Goal: Task Accomplishment & Management: Complete application form

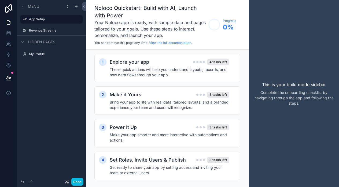
scroll to position [8, 0]
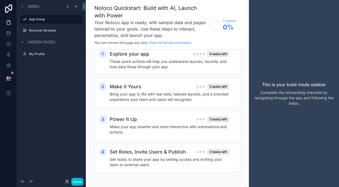
click at [44, 30] on label "Revenue Streams" at bounding box center [54, 30] width 50 height 4
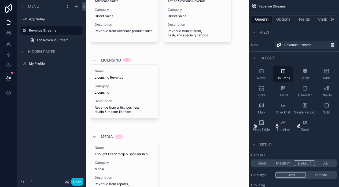
scroll to position [36, 0]
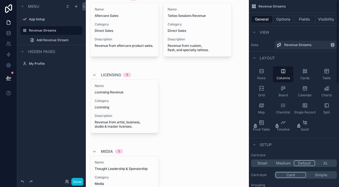
click at [308, 71] on div "Cards" at bounding box center [304, 74] width 21 height 16
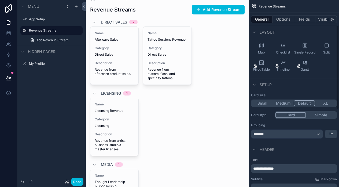
scroll to position [56, 0]
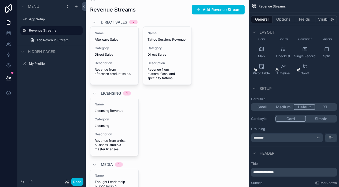
click at [281, 107] on button "Medium" at bounding box center [282, 107] width 21 height 6
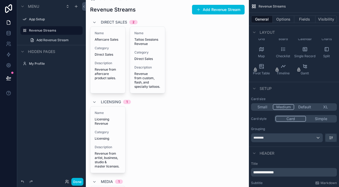
click at [259, 108] on button "Small" at bounding box center [262, 107] width 21 height 6
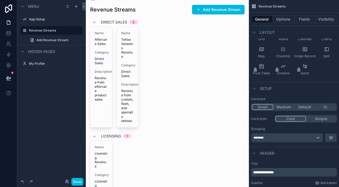
click at [308, 108] on button "Default" at bounding box center [304, 107] width 21 height 6
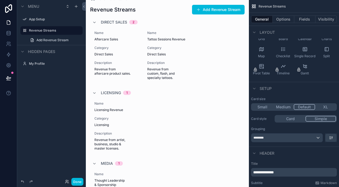
click at [317, 118] on button "Simple" at bounding box center [320, 119] width 31 height 6
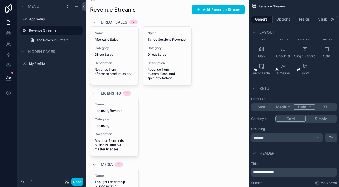
click at [295, 118] on button "Card" at bounding box center [290, 119] width 31 height 6
click at [298, 139] on div "********" at bounding box center [286, 138] width 71 height 9
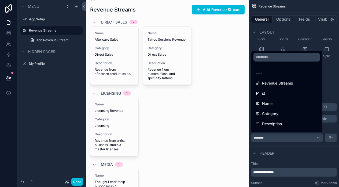
click at [281, 78] on div "----" at bounding box center [286, 73] width 69 height 10
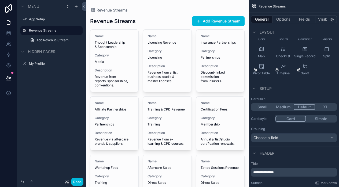
scroll to position [0, 0]
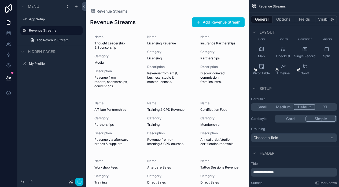
click at [310, 117] on button "Simple" at bounding box center [320, 119] width 31 height 6
click at [297, 116] on div "Card Simple" at bounding box center [305, 119] width 62 height 8
click at [296, 117] on button "Card" at bounding box center [290, 119] width 30 height 6
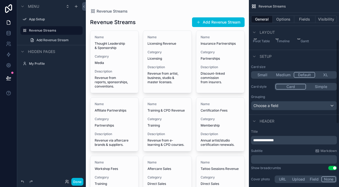
scroll to position [125, 0]
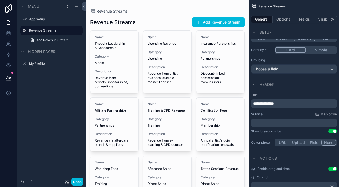
click at [291, 104] on p "**********" at bounding box center [294, 103] width 83 height 5
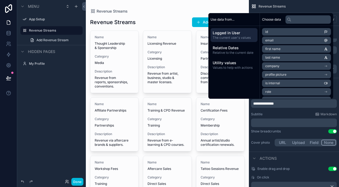
click at [289, 115] on div "Subtitle Markdown" at bounding box center [294, 114] width 86 height 4
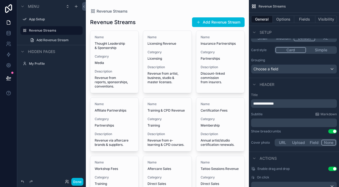
click at [333, 132] on button "Use setting" at bounding box center [332, 131] width 9 height 4
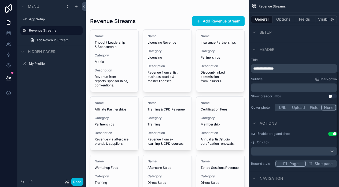
scroll to position [163, 0]
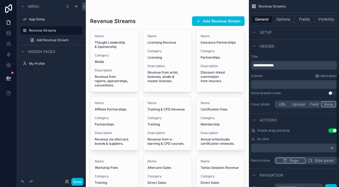
click at [325, 106] on button "None" at bounding box center [328, 105] width 15 height 6
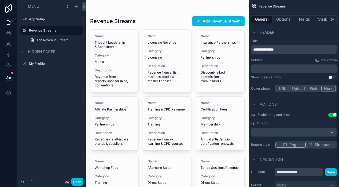
scroll to position [182, 0]
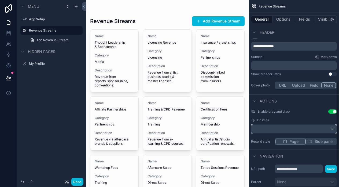
click at [310, 126] on div "scrollable content" at bounding box center [293, 129] width 85 height 9
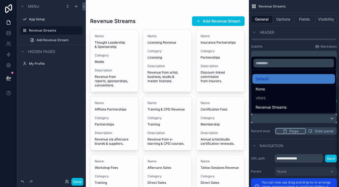
scroll to position [196, 0]
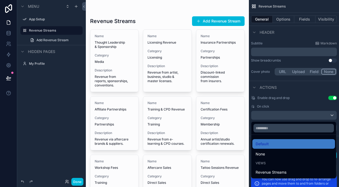
click at [268, 113] on div "scrollable content" at bounding box center [169, 93] width 339 height 187
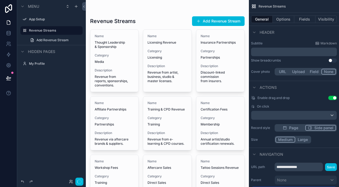
click at [314, 130] on button "Side panel" at bounding box center [320, 128] width 31 height 6
click at [293, 129] on span "Page" at bounding box center [293, 127] width 9 height 5
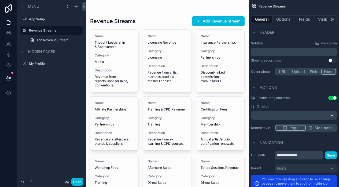
click at [309, 127] on icon "scrollable content" at bounding box center [310, 128] width 3 height 3
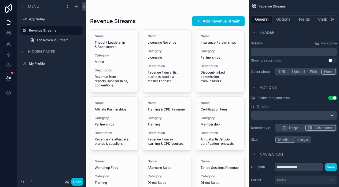
click at [290, 130] on span "Page" at bounding box center [293, 127] width 9 height 5
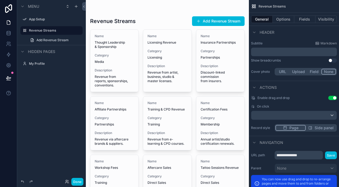
click at [313, 129] on button "Side panel" at bounding box center [320, 128] width 30 height 6
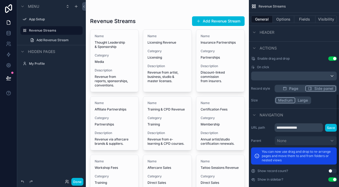
scroll to position [241, 0]
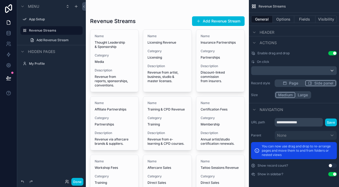
click at [328, 124] on button "Save" at bounding box center [331, 123] width 12 height 8
click at [331, 175] on button "Use setting" at bounding box center [332, 174] width 9 height 4
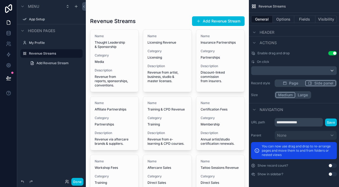
click at [331, 175] on button "Use setting" at bounding box center [332, 174] width 9 height 4
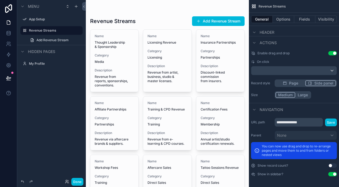
click at [331, 175] on button "Use setting" at bounding box center [332, 174] width 9 height 4
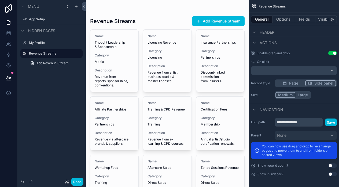
click at [327, 125] on button "Save" at bounding box center [331, 123] width 12 height 8
click at [333, 53] on button "Use setting" at bounding box center [332, 53] width 9 height 4
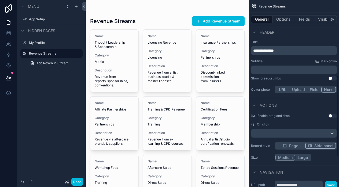
scroll to position [169, 0]
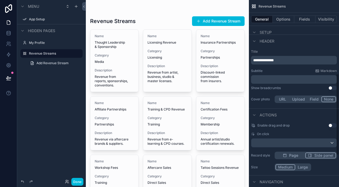
click at [284, 20] on button "Options" at bounding box center [282, 20] width 21 height 8
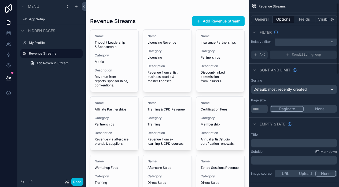
scroll to position [0, 0]
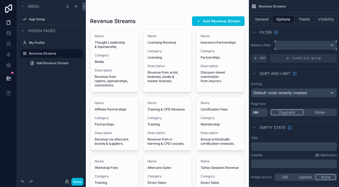
click at [297, 46] on div "scrollable content" at bounding box center [306, 45] width 62 height 9
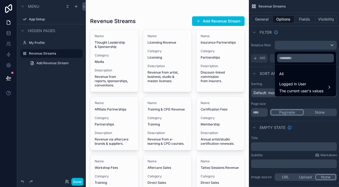
click at [310, 47] on div "scrollable content" at bounding box center [169, 93] width 339 height 187
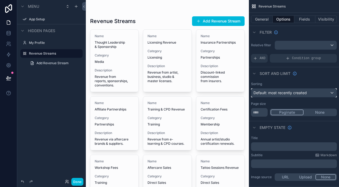
click at [279, 95] on span "Default: most recently created" at bounding box center [279, 93] width 53 height 5
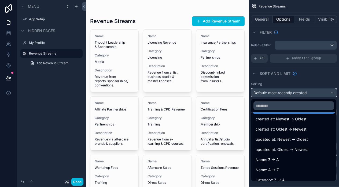
scroll to position [14, 0]
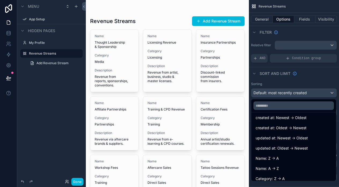
click at [277, 163] on ul "Default: most recently created created at: Newest -> Oldest created at: Oldest …" at bounding box center [293, 147] width 85 height 69
click at [276, 167] on span "Name: A -> Z" at bounding box center [266, 169] width 23 height 6
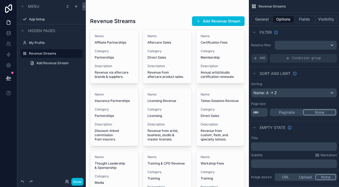
click at [313, 110] on button "None" at bounding box center [319, 113] width 33 height 6
click at [293, 112] on button "Paginate" at bounding box center [286, 113] width 32 height 6
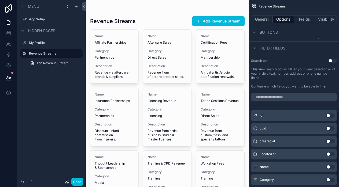
scroll to position [303, 0]
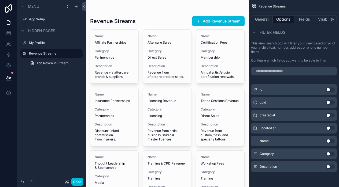
click at [327, 143] on button "Use setting" at bounding box center [330, 141] width 9 height 4
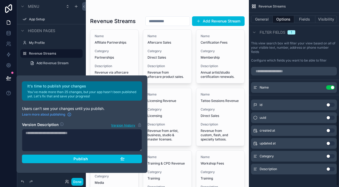
click at [327, 143] on button "Use setting" at bounding box center [330, 143] width 9 height 4
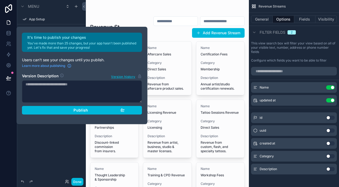
click at [327, 145] on button "Use setting" at bounding box center [330, 143] width 9 height 4
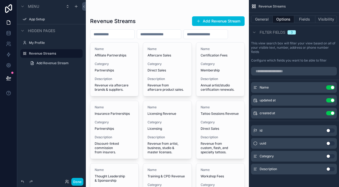
click at [327, 145] on button "Use setting" at bounding box center [330, 143] width 9 height 4
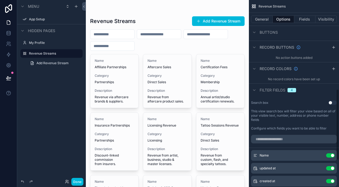
click at [265, 90] on span "Filter fields" at bounding box center [272, 90] width 26 height 5
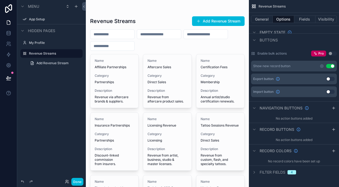
click at [252, 175] on div "Filter fields 4" at bounding box center [294, 172] width 90 height 13
click at [254, 174] on icon "scrollable content" at bounding box center [254, 172] width 4 height 4
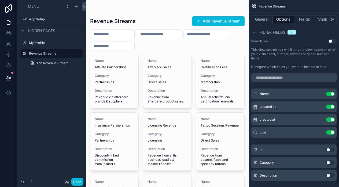
scroll to position [297, 0]
click at [330, 108] on button "Use setting" at bounding box center [330, 106] width 9 height 4
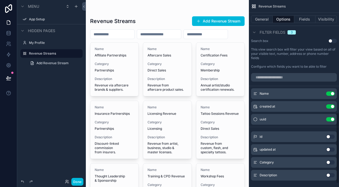
click at [330, 119] on button "Use setting" at bounding box center [330, 119] width 9 height 4
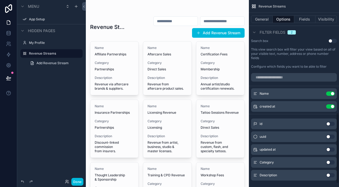
click at [329, 107] on button "Use setting" at bounding box center [330, 106] width 9 height 4
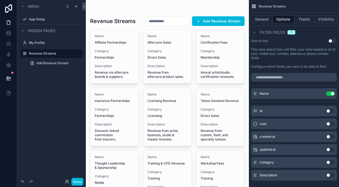
click at [330, 95] on button "Use setting" at bounding box center [330, 94] width 9 height 4
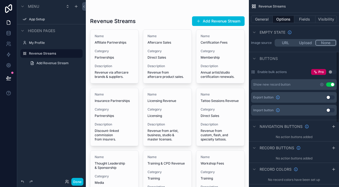
scroll to position [0, 0]
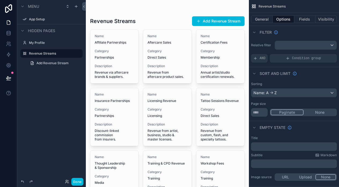
click at [302, 22] on button "Fields" at bounding box center [304, 20] width 21 height 8
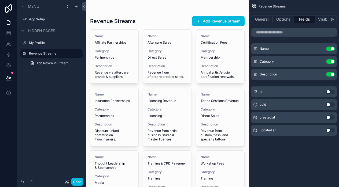
click at [329, 75] on button "Use setting" at bounding box center [330, 74] width 9 height 4
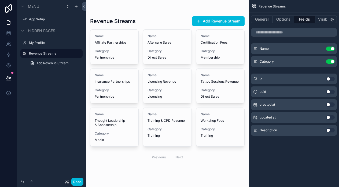
click at [331, 62] on button "Use setting" at bounding box center [330, 61] width 9 height 4
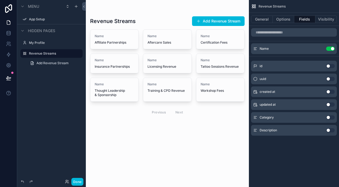
click at [326, 20] on button "Visibility" at bounding box center [325, 20] width 21 height 8
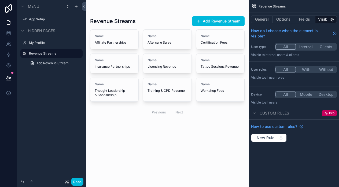
click at [305, 48] on button "Internal" at bounding box center [306, 47] width 20 height 6
click at [300, 71] on button "With" at bounding box center [306, 70] width 20 height 6
click at [287, 69] on button "All" at bounding box center [285, 70] width 21 height 6
click at [302, 68] on button "With" at bounding box center [306, 70] width 20 height 6
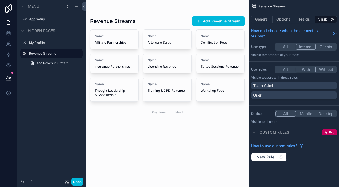
click at [280, 86] on div "Team Admin" at bounding box center [293, 85] width 81 height 5
click at [311, 69] on button "With" at bounding box center [305, 70] width 21 height 6
click at [0, 0] on div "scrollable content" at bounding box center [0, 0] width 0 height 0
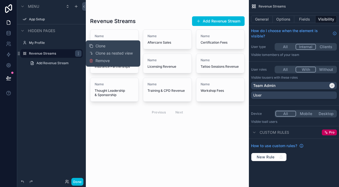
click at [67, 84] on div "Menu App Setup Hidden pages My Profile Revenue Streams Add Revenue Stream" at bounding box center [51, 90] width 69 height 181
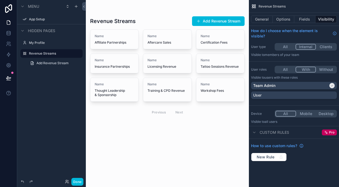
click at [0, 0] on icon "scrollable content" at bounding box center [0, 0] width 0 height 0
click at [63, 77] on div "Menu App Setup Hidden pages My Profile Revenue Streams Add Revenue Stream" at bounding box center [51, 90] width 69 height 181
click at [63, 66] on link "Add Revenue Stream" at bounding box center [55, 63] width 56 height 9
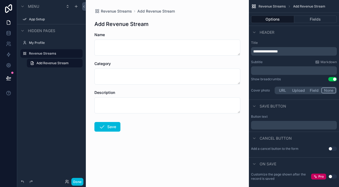
click at [123, 14] on span "Revenue Streams" at bounding box center [116, 11] width 31 height 5
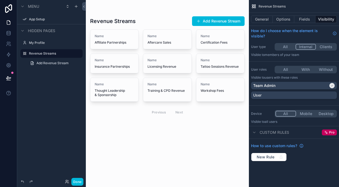
click at [178, 116] on div "Previous Next" at bounding box center [167, 112] width 39 height 8
click at [32, 28] on div "Hidden pages" at bounding box center [37, 31] width 36 height 6
click at [32, 29] on span "Hidden pages" at bounding box center [41, 30] width 27 height 5
click at [213, 68] on span "Tattoo Sessions Revenue" at bounding box center [219, 67] width 39 height 4
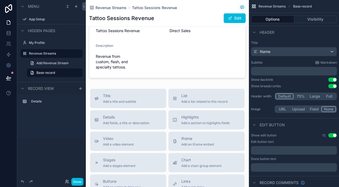
scroll to position [24, 0]
click at [118, 85] on div "Revenue Streams Tattoo Sessions Revenue Tattoo Sessions Revenue Edit Name Tatto…" at bounding box center [167, 153] width 163 height 355
click at [213, 47] on div "scrollable content" at bounding box center [167, 44] width 163 height 71
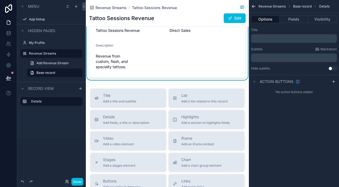
click at [252, 6] on icon "scrollable content" at bounding box center [253, 6] width 5 height 5
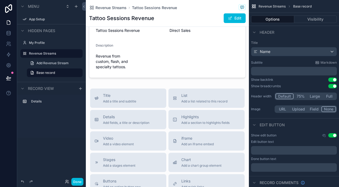
click at [100, 85] on div "Revenue Streams Tattoo Sessions Revenue Tattoo Sessions Revenue Edit Name Tatto…" at bounding box center [167, 153] width 163 height 355
click at [49, 68] on div "Add Revenue Stream Base record" at bounding box center [51, 67] width 69 height 19
click at [49, 74] on span "Base record" at bounding box center [45, 73] width 18 height 4
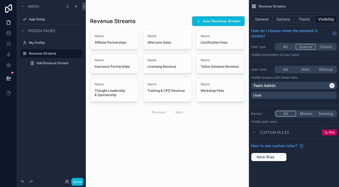
click at [46, 43] on label "My Profile" at bounding box center [54, 43] width 50 height 4
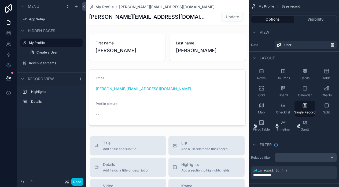
click at [50, 44] on label "My Profile" at bounding box center [54, 43] width 50 height 4
click at [35, 31] on span "Hidden pages" at bounding box center [41, 30] width 27 height 5
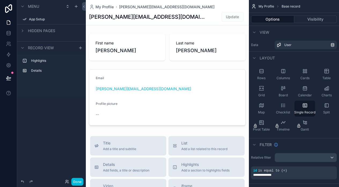
click at [36, 59] on div "Highlights" at bounding box center [55, 61] width 49 height 4
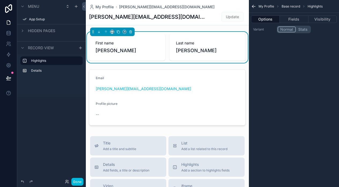
click at [36, 70] on label "Details" at bounding box center [54, 71] width 47 height 4
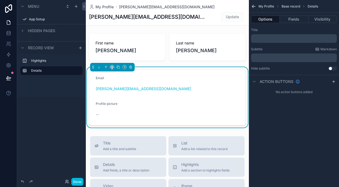
click at [40, 50] on span "Record view" at bounding box center [41, 47] width 26 height 5
click at [40, 47] on span "Record view" at bounding box center [41, 47] width 26 height 5
click at [41, 30] on span "Hidden pages" at bounding box center [41, 30] width 27 height 5
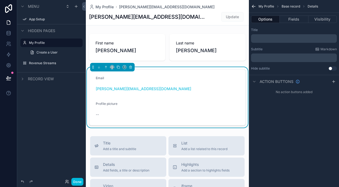
click at [42, 62] on label "Revenue Streams" at bounding box center [54, 63] width 50 height 4
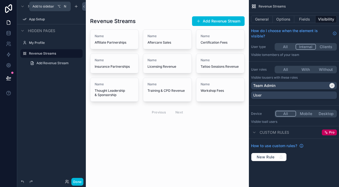
click at [76, 6] on icon "scrollable content" at bounding box center [76, 6] width 4 height 4
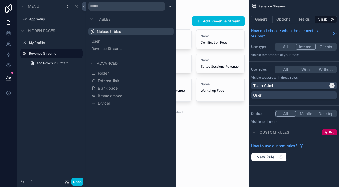
click at [109, 88] on span "Blank page" at bounding box center [108, 88] width 20 height 5
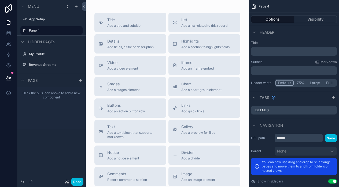
click at [24, 82] on icon "scrollable content" at bounding box center [22, 80] width 4 height 4
click at [44, 61] on div "Revenue Streams" at bounding box center [51, 65] width 60 height 9
click at [47, 65] on label "Revenue Streams" at bounding box center [54, 65] width 50 height 4
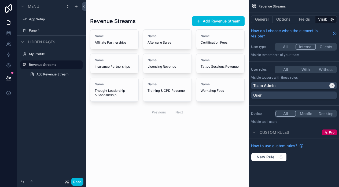
click at [265, 18] on button "General" at bounding box center [262, 20] width 22 height 8
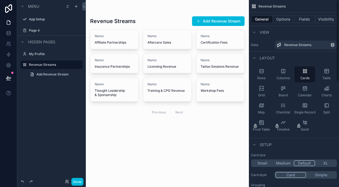
click at [184, 122] on div "scrollable content" at bounding box center [167, 68] width 163 height 136
click at [0, 0] on button "scrollable content" at bounding box center [0, 0] width 0 height 0
click at [302, 20] on button "Fields" at bounding box center [304, 20] width 21 height 8
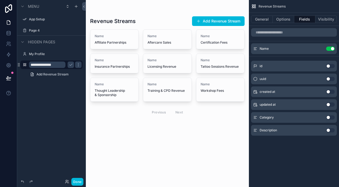
click at [129, 23] on h1 "Revenue Streams" at bounding box center [113, 21] width 46 height 8
click at [71, 66] on icon "scrollable content" at bounding box center [71, 65] width 4 height 4
click at [0, 0] on icon "scrollable content" at bounding box center [0, 0] width 0 height 0
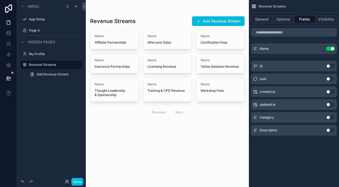
click at [24, 66] on icon "scrollable content" at bounding box center [25, 65] width 4 height 4
click at [76, 181] on button "Done" at bounding box center [77, 182] width 12 height 8
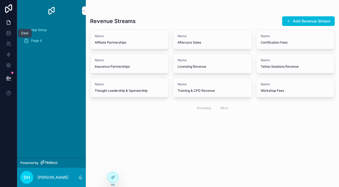
click at [7, 30] on link at bounding box center [8, 33] width 17 height 11
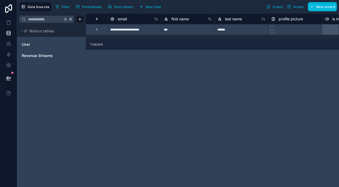
click at [44, 53] on span "Revenue Streams" at bounding box center [37, 55] width 31 height 5
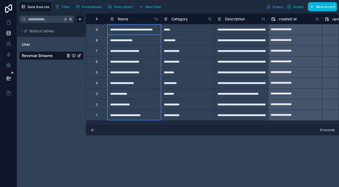
drag, startPoint x: 160, startPoint y: 16, endPoint x: 158, endPoint y: 19, distance: 4.2
click at [158, 19] on div "# Name Category Description created at updated at uuid" at bounding box center [257, 18] width 343 height 11
click at [130, 22] on div "Name" at bounding box center [134, 19] width 48 height 6
click at [141, 20] on div "Name" at bounding box center [134, 19] width 48 height 6
click at [100, 99] on div "2" at bounding box center [96, 104] width 21 height 11
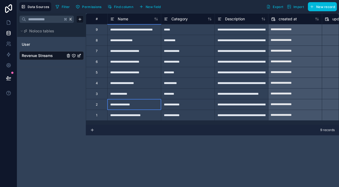
click at [127, 107] on div "**********" at bounding box center [134, 104] width 54 height 11
click at [134, 113] on div "**********" at bounding box center [134, 115] width 54 height 11
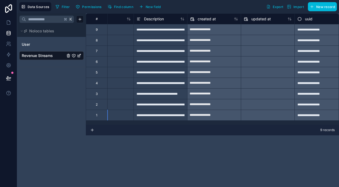
scroll to position [0, 90]
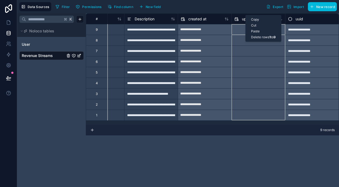
click at [243, 18] on span "updated at" at bounding box center [252, 18] width 20 height 5
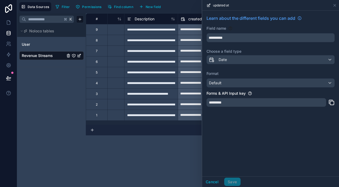
click at [244, 18] on span "Learn about the different fields you can add" at bounding box center [250, 18] width 89 height 6
click at [212, 181] on button "Cancel" at bounding box center [212, 182] width 20 height 9
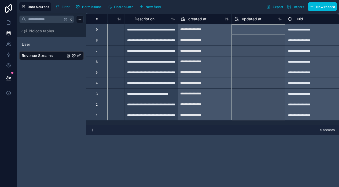
click at [277, 21] on div "updated at" at bounding box center [258, 19] width 48 height 6
click at [249, 17] on span "updated at" at bounding box center [252, 18] width 20 height 5
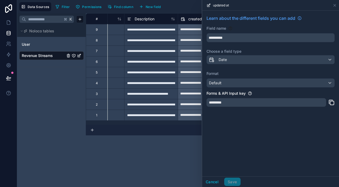
click at [193, 6] on div "Filter Permissions Find column New field Export Import New record" at bounding box center [194, 6] width 283 height 9
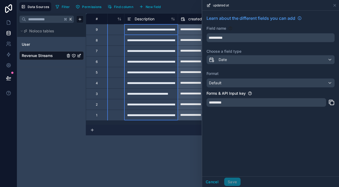
click at [173, 17] on icon at bounding box center [173, 19] width 4 height 4
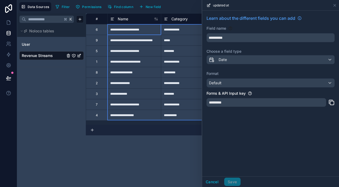
click at [98, 17] on div "#" at bounding box center [96, 18] width 21 height 11
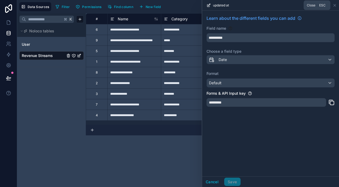
click at [333, 7] on icon at bounding box center [334, 5] width 4 height 4
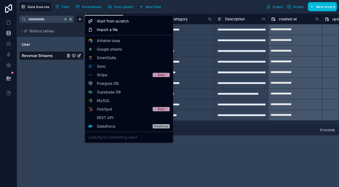
click at [80, 18] on html "**********" at bounding box center [169, 93] width 339 height 187
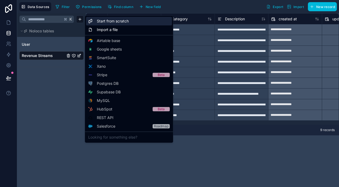
click at [131, 23] on div "Start from scratch" at bounding box center [129, 21] width 86 height 9
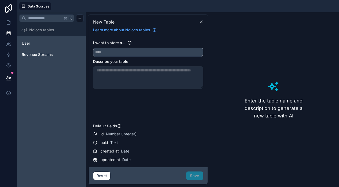
click at [119, 50] on input "text" at bounding box center [148, 52] width 110 height 9
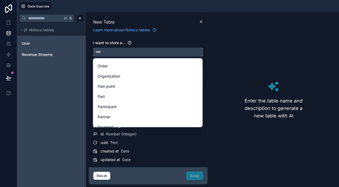
scroll to position [976, 0]
click at [123, 77] on div "Organization" at bounding box center [148, 75] width 100 height 6
type input "**********"
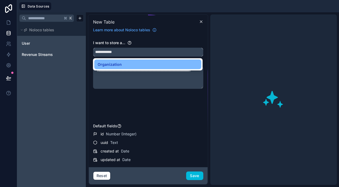
click at [131, 53] on input "**********" at bounding box center [148, 52] width 110 height 9
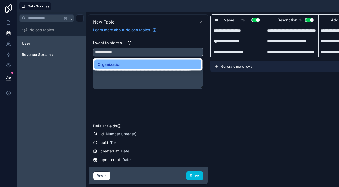
scroll to position [0, 0]
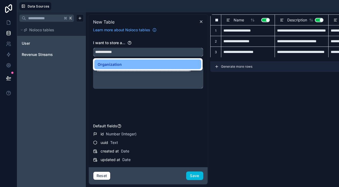
click at [160, 55] on input "**********" at bounding box center [148, 52] width 110 height 9
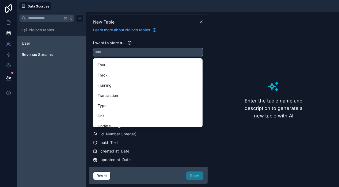
scroll to position [1637, 0]
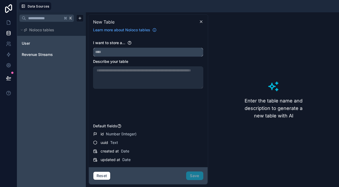
click at [144, 51] on input "text" at bounding box center [148, 52] width 110 height 9
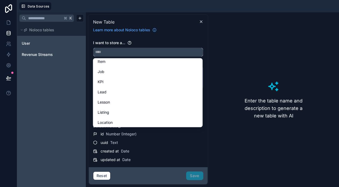
scroll to position [761, 0]
click at [160, 26] on div "Learn more about Noloco tables" at bounding box center [148, 29] width 114 height 8
click at [171, 38] on div "I want to store a... Describe your table Default fields id Number (Integer) uui…" at bounding box center [148, 102] width 119 height 132
click at [171, 56] on input "text" at bounding box center [148, 52] width 110 height 9
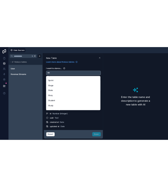
scroll to position [1477, 0]
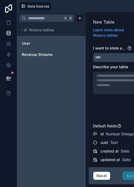
click at [27, 8] on button "Data Sources" at bounding box center [35, 6] width 32 height 8
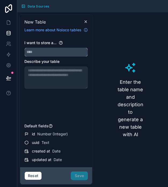
click at [62, 57] on input "text" at bounding box center [56, 52] width 63 height 9
click at [73, 57] on input "text" at bounding box center [56, 52] width 63 height 9
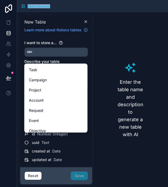
drag, startPoint x: 61, startPoint y: 77, endPoint x: 58, endPoint y: 93, distance: 16.2
click at [58, 93] on ul "Task Campaign Project Account Request Event Objective Deliverable Asset Activit…" at bounding box center [56, 98] width 63 height 69
click at [42, 81] on span "Campaign" at bounding box center [38, 80] width 18 height 6
type input "********"
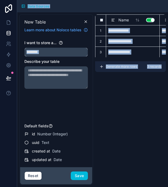
click at [51, 57] on input "********" at bounding box center [56, 52] width 63 height 9
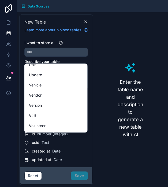
scroll to position [1695, 0]
click at [59, 57] on input "text" at bounding box center [56, 52] width 63 height 9
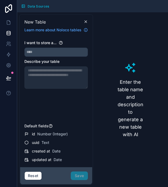
click at [77, 46] on div "I want to store a..." at bounding box center [56, 42] width 64 height 5
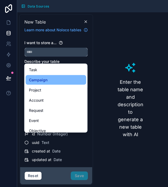
click at [44, 57] on input "text" at bounding box center [56, 52] width 63 height 9
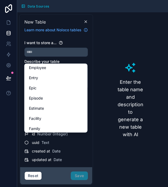
scroll to position [526, 0]
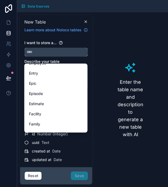
click at [31, 57] on input "text" at bounding box center [56, 52] width 63 height 9
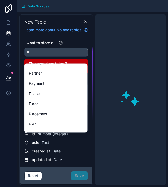
scroll to position [0, 0]
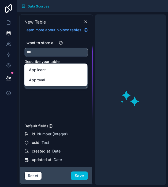
type input "***"
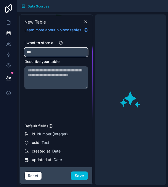
click at [38, 57] on button "***" at bounding box center [56, 52] width 64 height 9
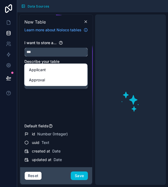
click at [39, 55] on input "***" at bounding box center [56, 52] width 63 height 9
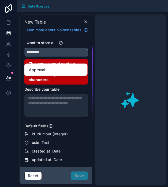
click at [24, 48] on button "********" at bounding box center [56, 52] width 64 height 9
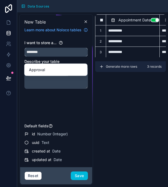
type input "********"
click at [39, 84] on textarea at bounding box center [56, 77] width 64 height 23
click at [38, 71] on span "Approval" at bounding box center [37, 70] width 16 height 6
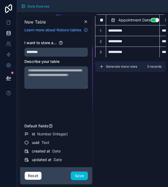
click at [38, 79] on textarea at bounding box center [56, 77] width 64 height 23
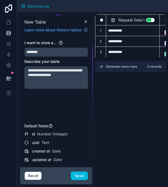
type textarea "**********"
click at [78, 177] on button "Save" at bounding box center [79, 176] width 17 height 9
